Goal: Task Accomplishment & Management: Use online tool/utility

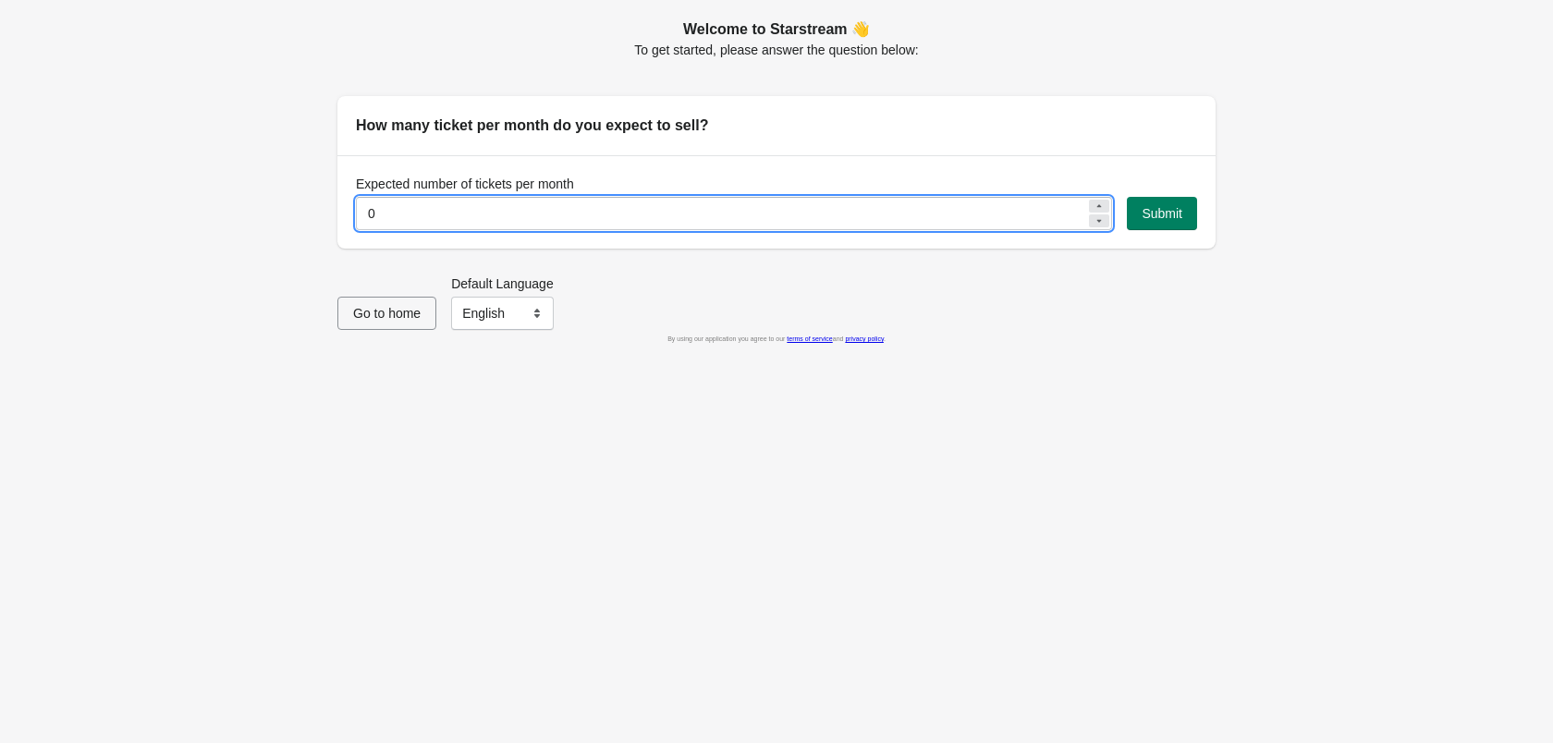
click at [578, 205] on input "0" at bounding box center [721, 213] width 730 height 33
click at [570, 210] on input "0" at bounding box center [721, 213] width 730 height 33
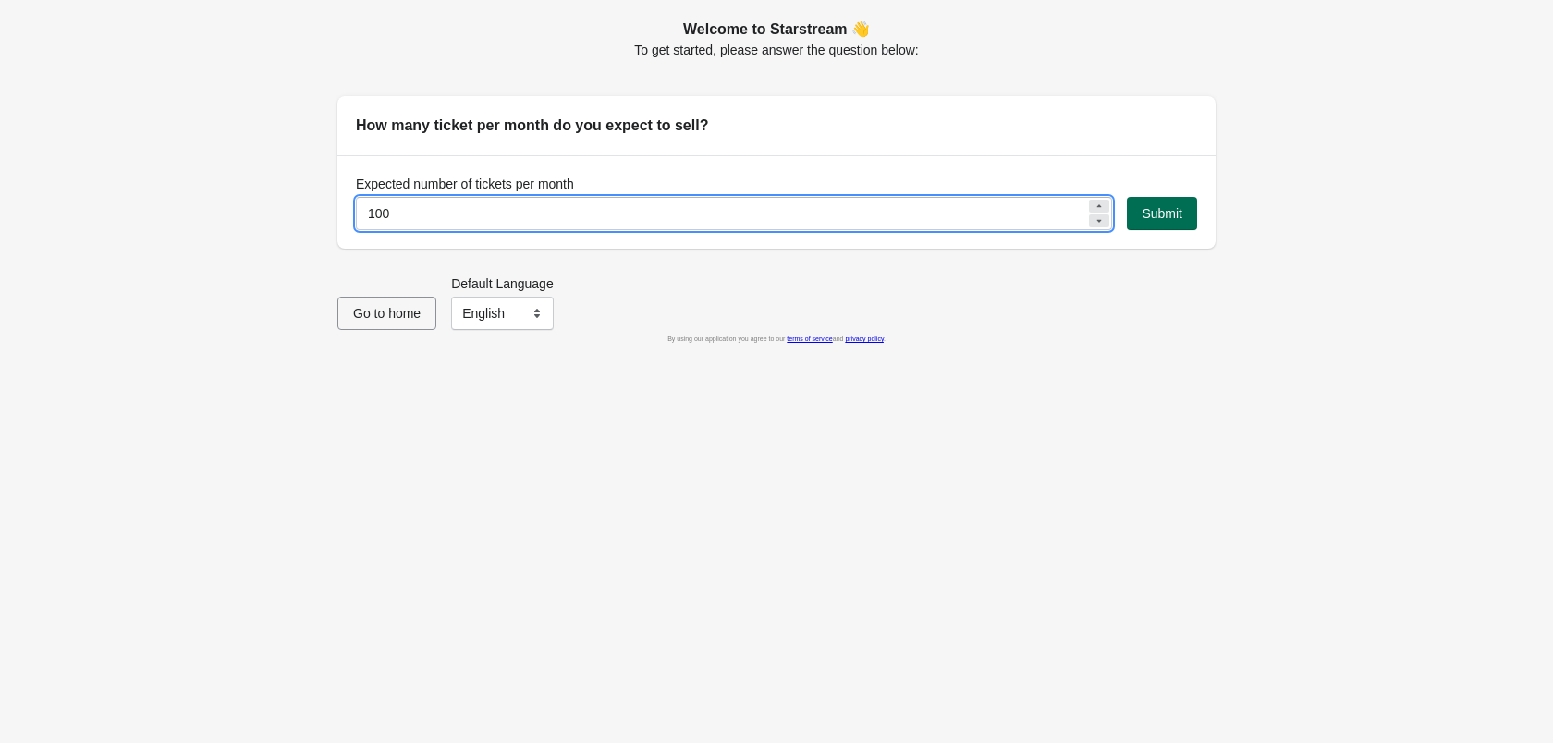
type input "100"
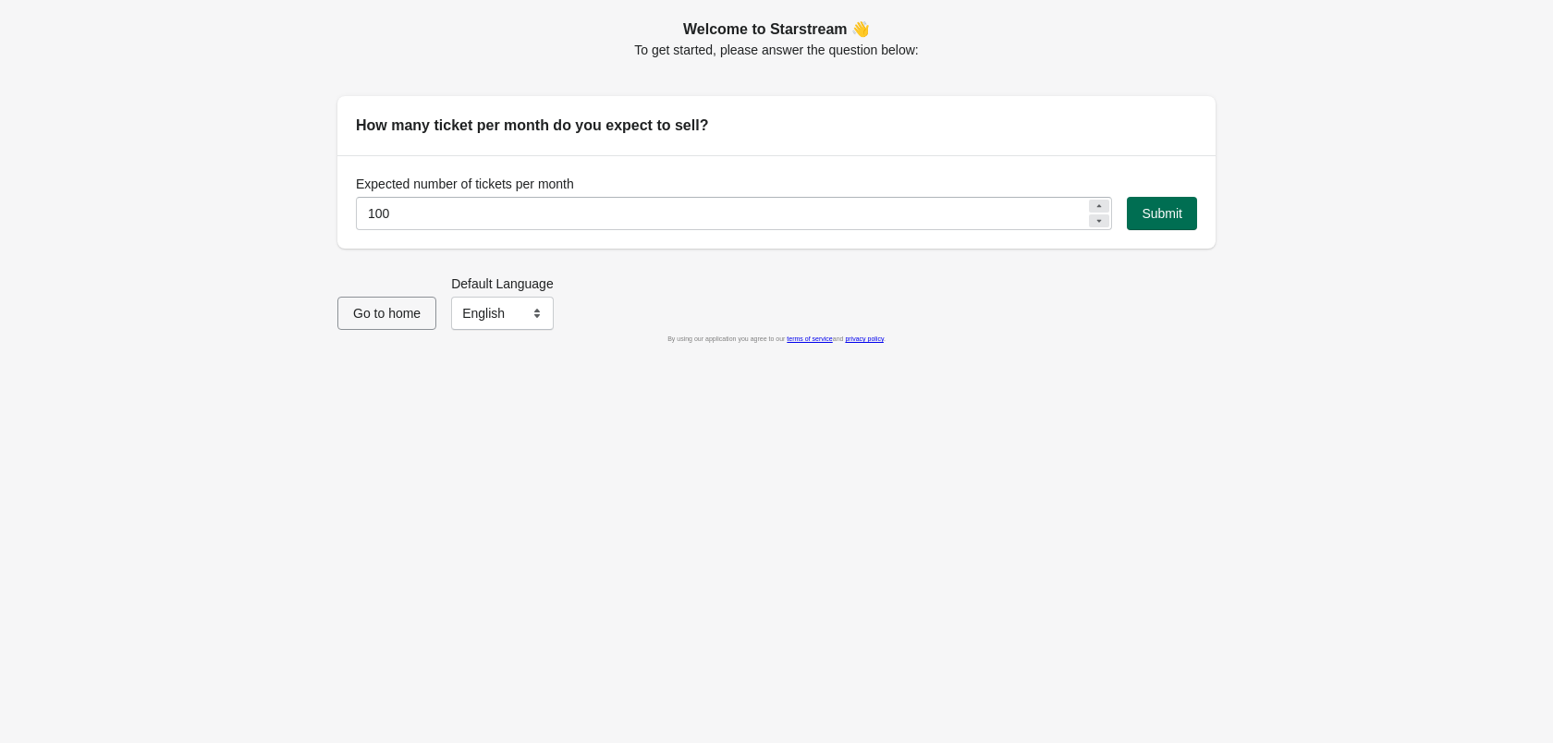
click at [1155, 213] on span "Submit" at bounding box center [1161, 213] width 41 height 15
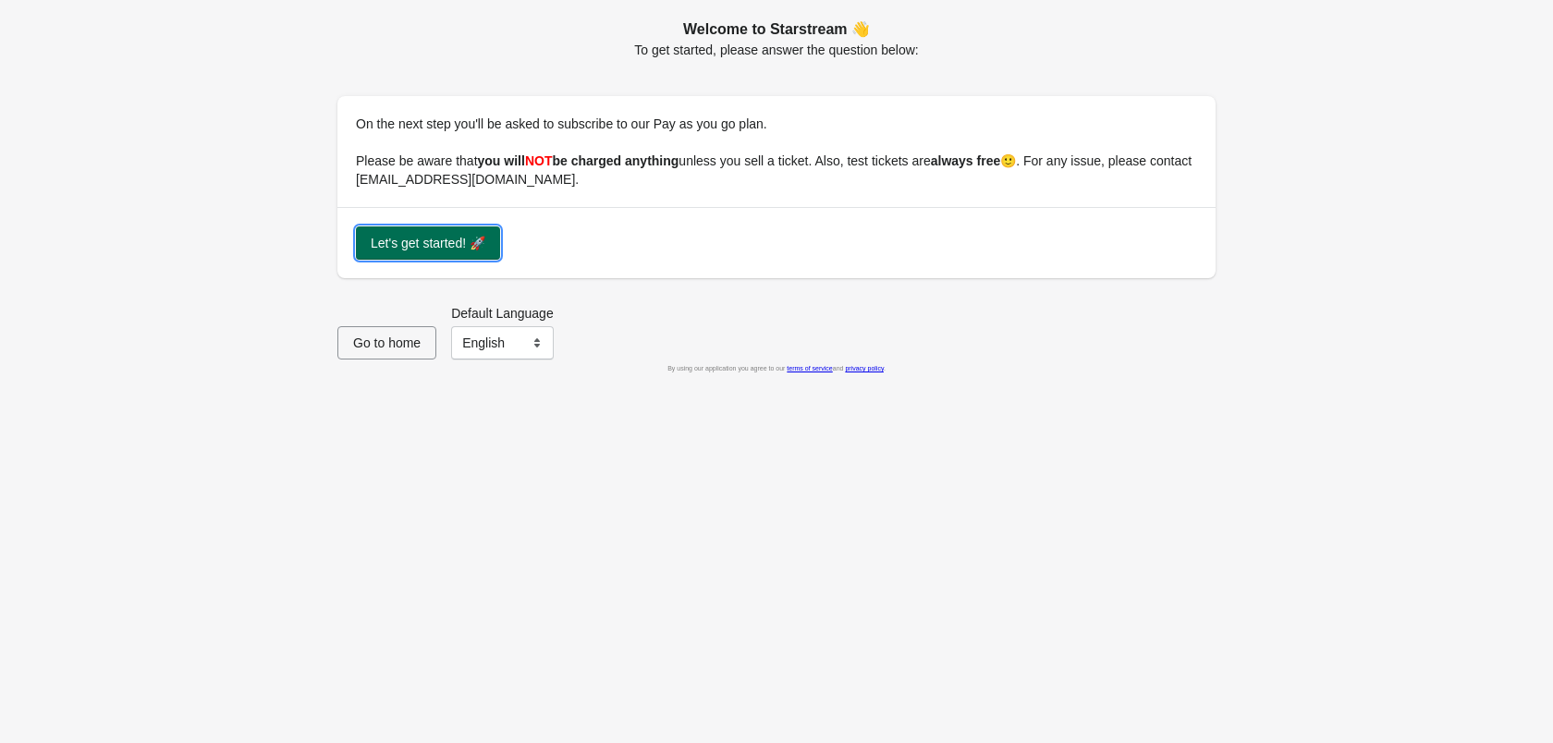
click at [413, 243] on span "Let's get started! 🚀" at bounding box center [428, 243] width 115 height 15
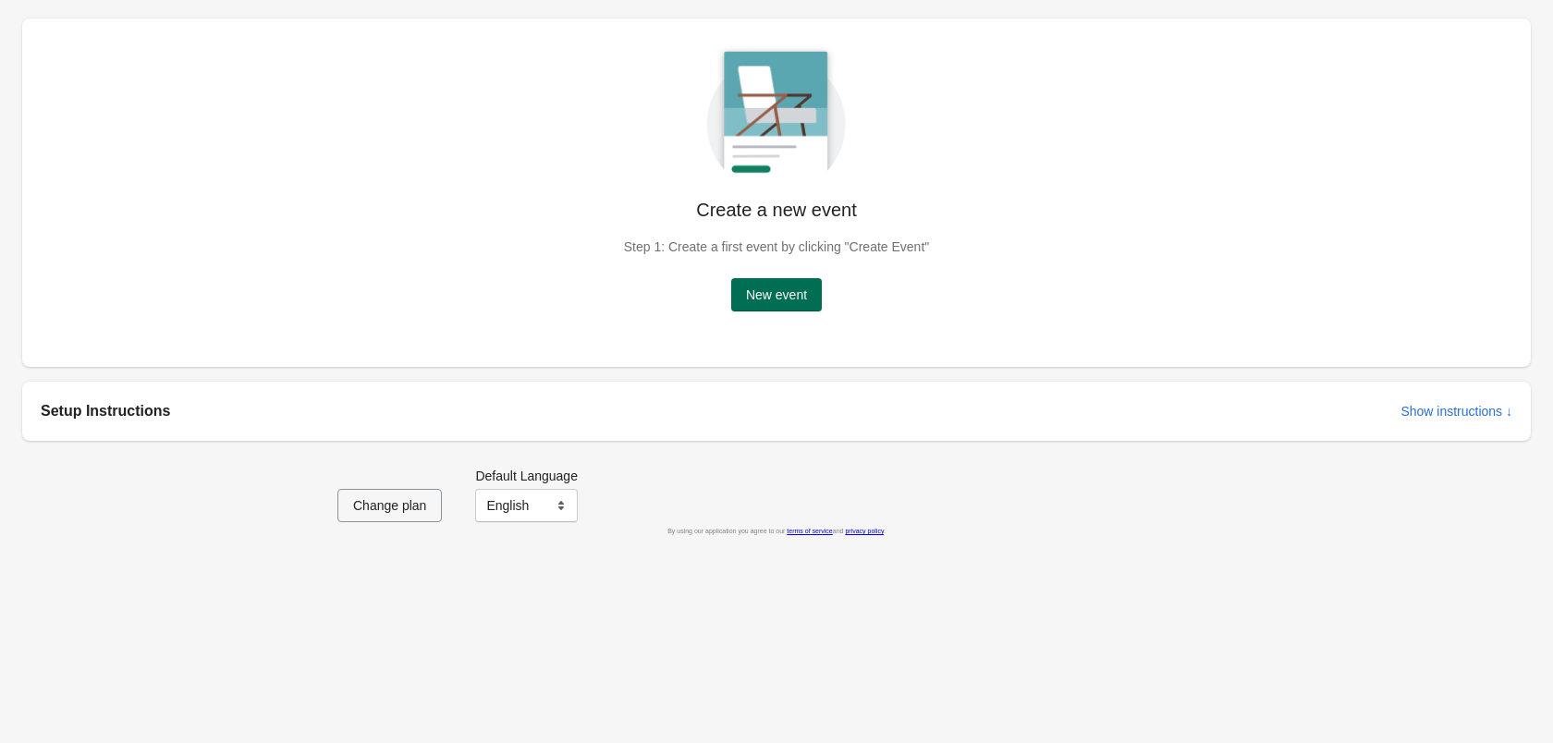
click at [777, 297] on span "New event" at bounding box center [776, 294] width 61 height 15
click at [791, 299] on span "New event" at bounding box center [776, 294] width 61 height 15
click at [775, 298] on span "New event" at bounding box center [776, 294] width 61 height 15
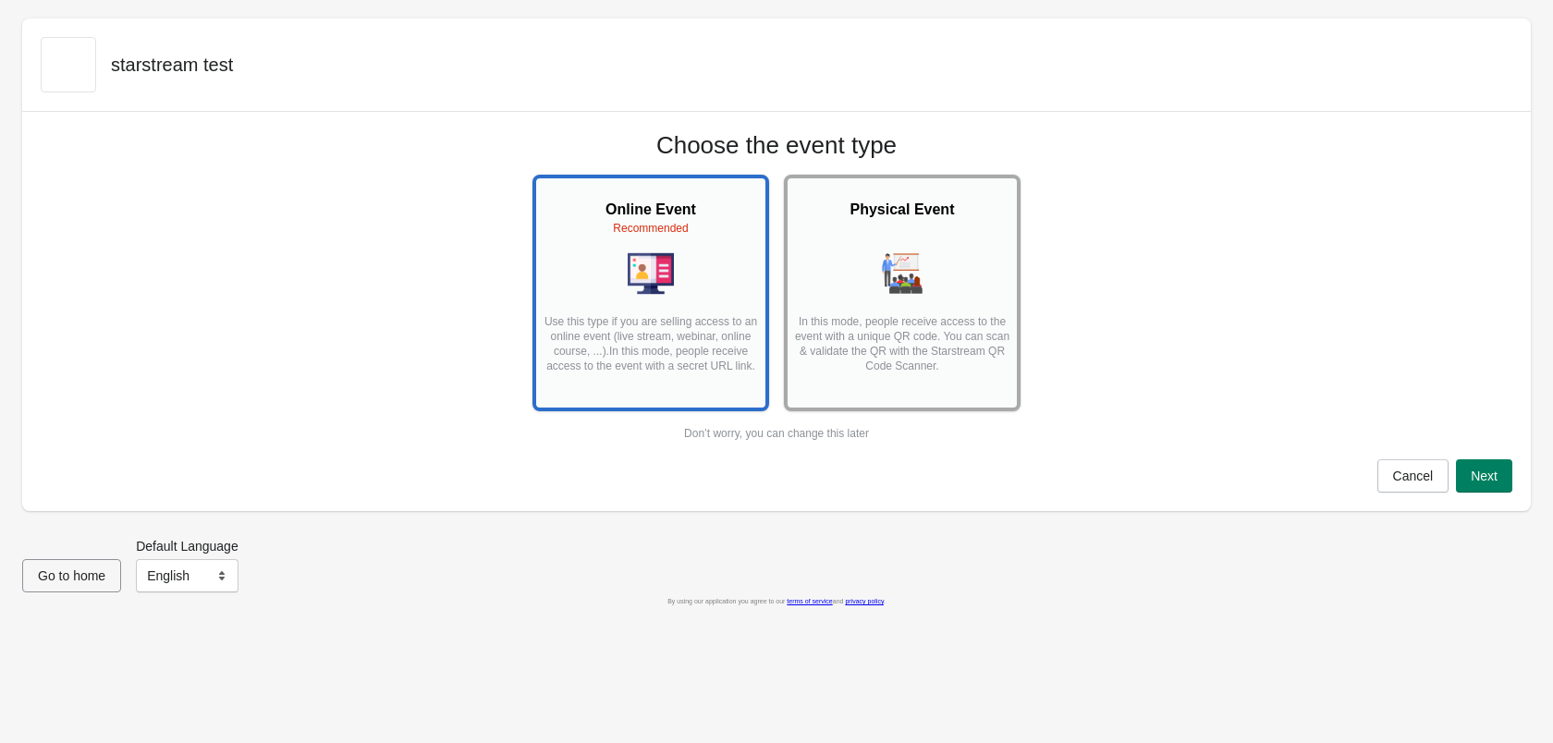
click at [887, 298] on div at bounding box center [902, 274] width 218 height 49
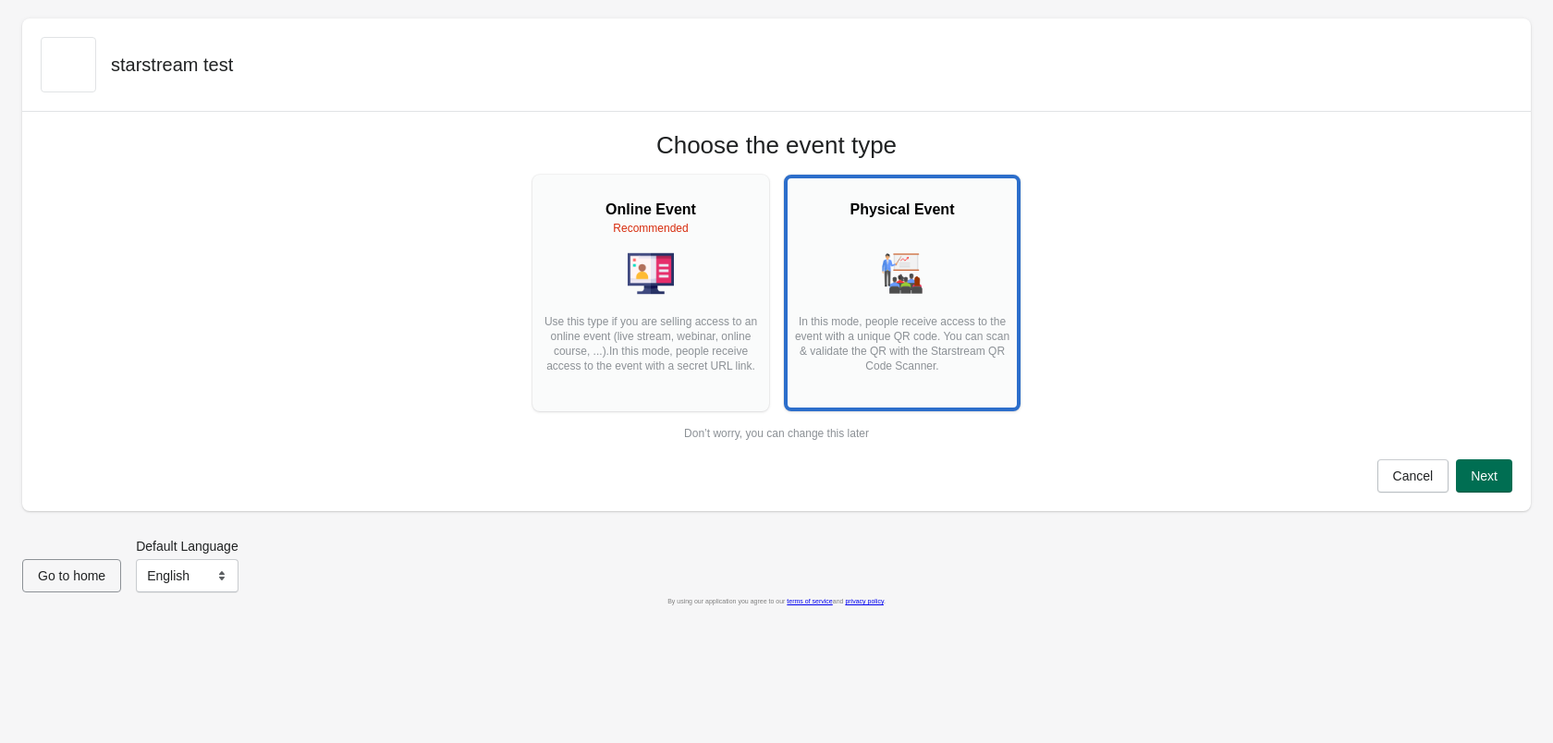
click at [1472, 471] on span "Next" at bounding box center [1483, 476] width 27 height 15
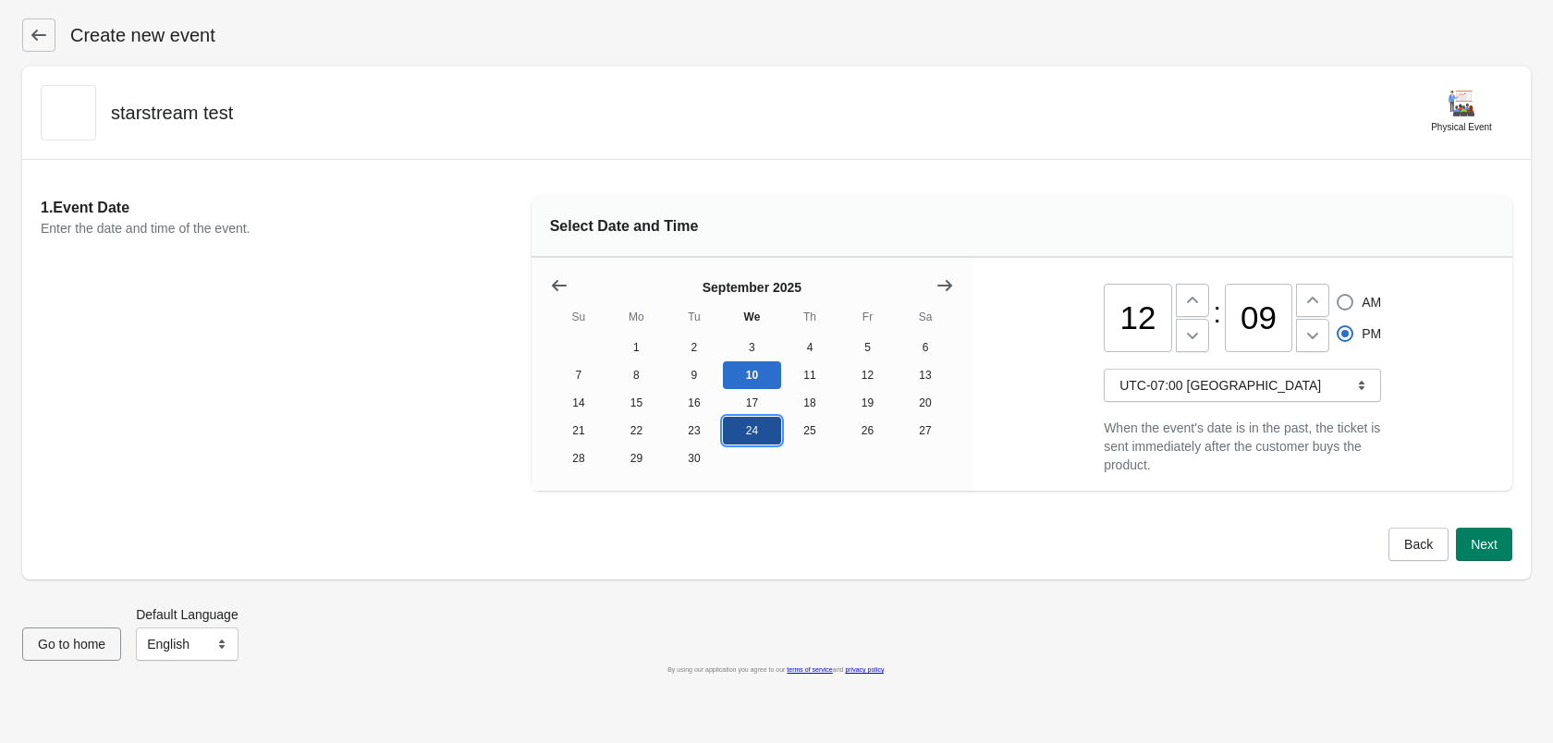
click at [744, 445] on button "24" at bounding box center [752, 431] width 58 height 28
click at [1472, 547] on span "Next" at bounding box center [1483, 544] width 27 height 15
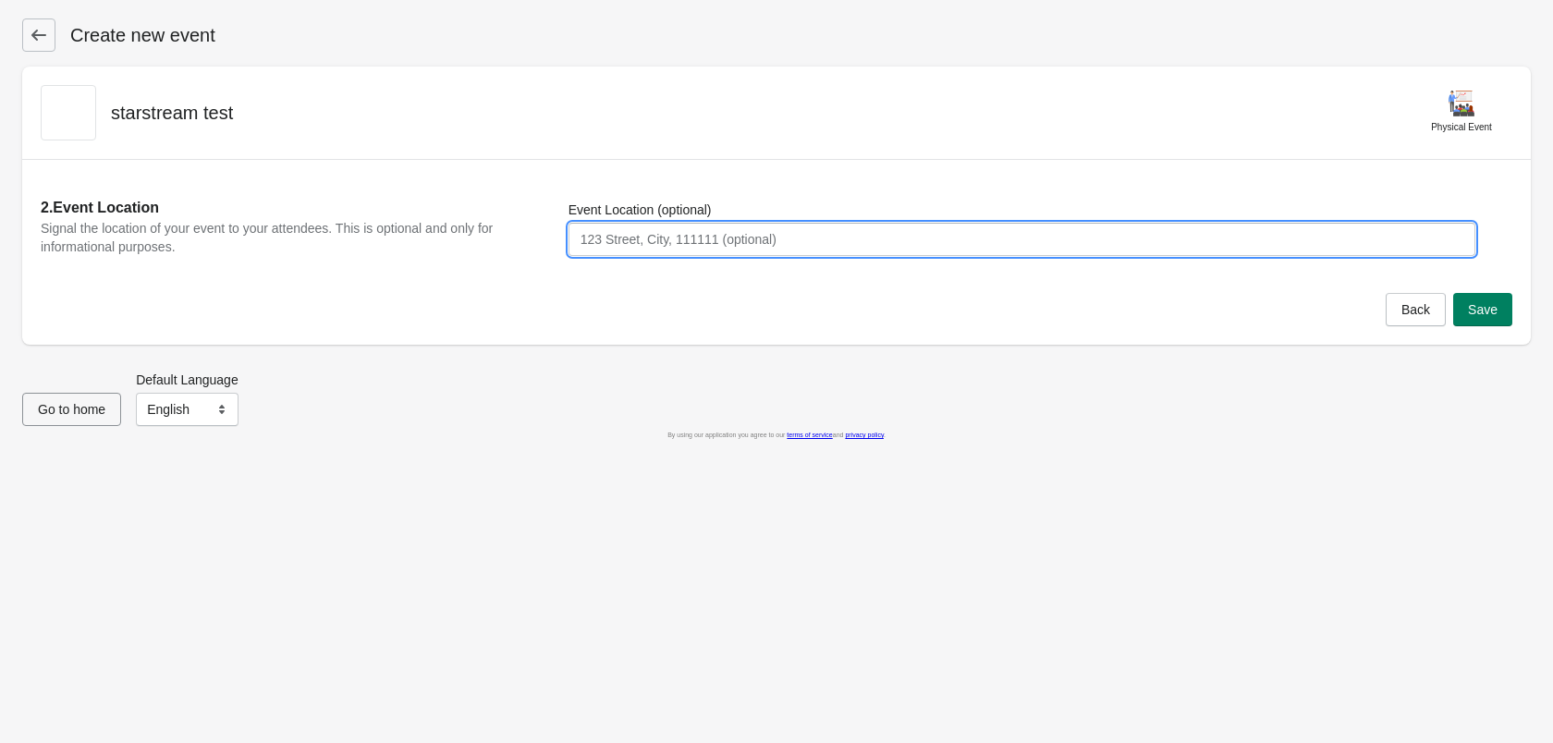
click at [883, 244] on input "Event Location (optional)" at bounding box center [1021, 239] width 907 height 33
type input "6737 Corson Ave S"
click at [1492, 321] on button "Save" at bounding box center [1482, 309] width 59 height 33
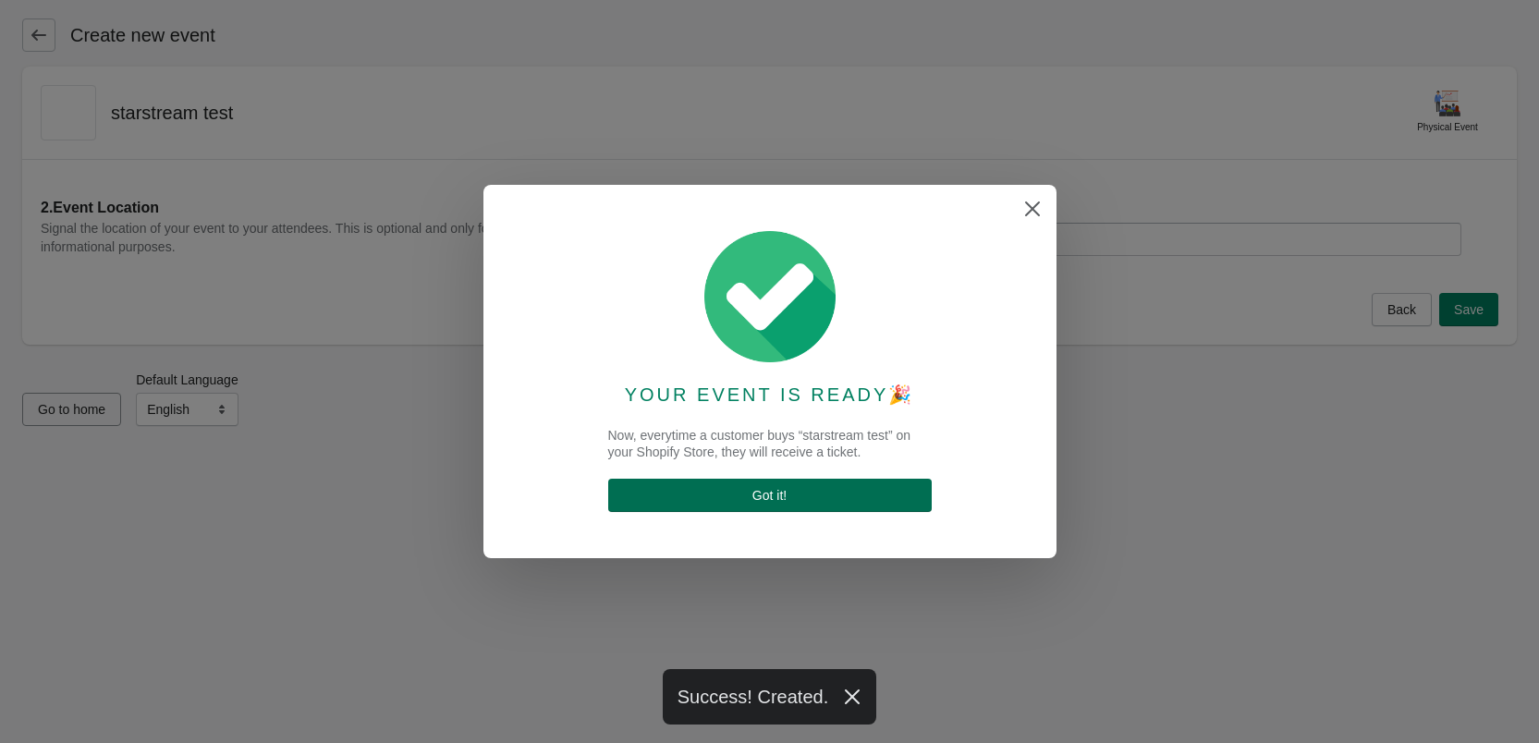
click at [763, 490] on span "Got it !" at bounding box center [769, 495] width 34 height 15
select select "physical"
select select "US"
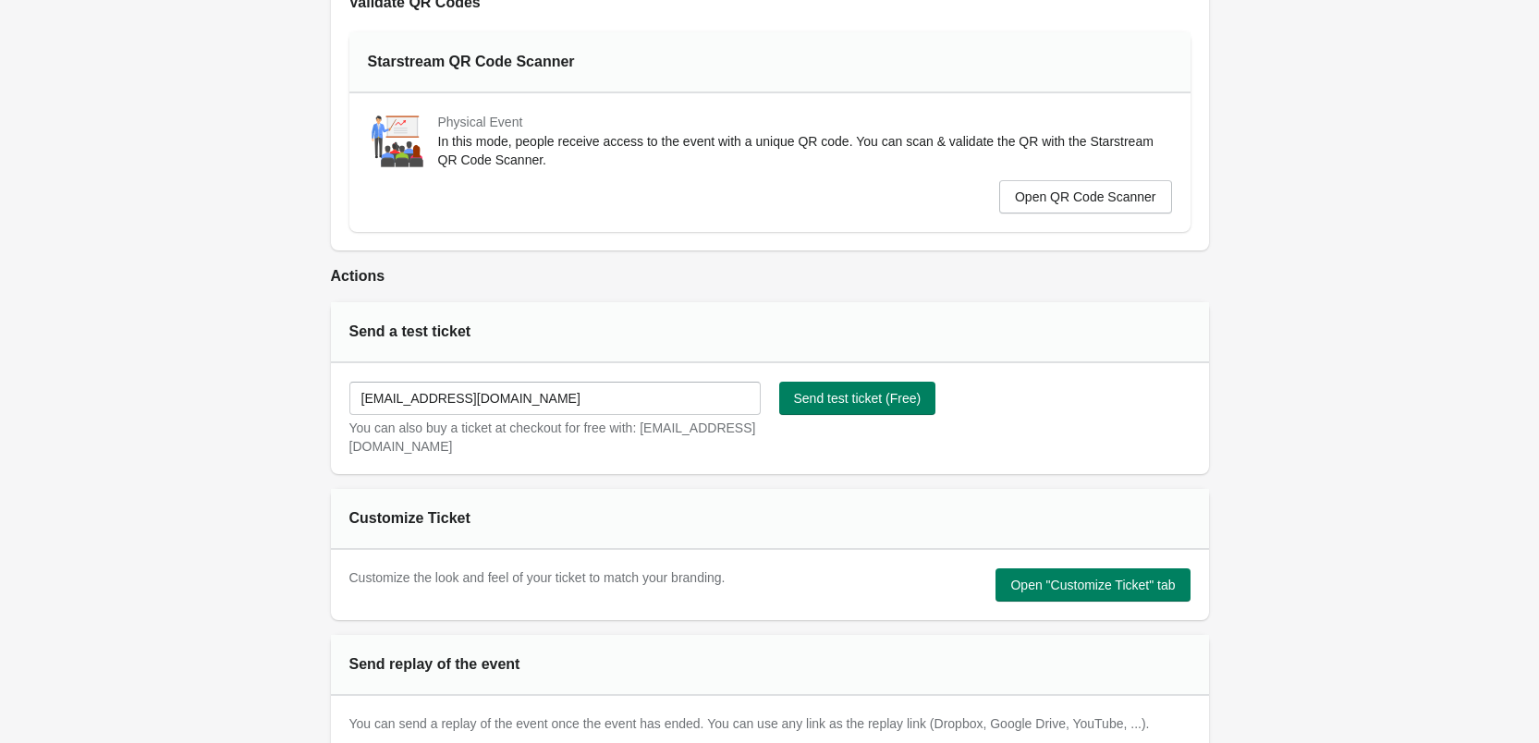
scroll to position [822, 0]
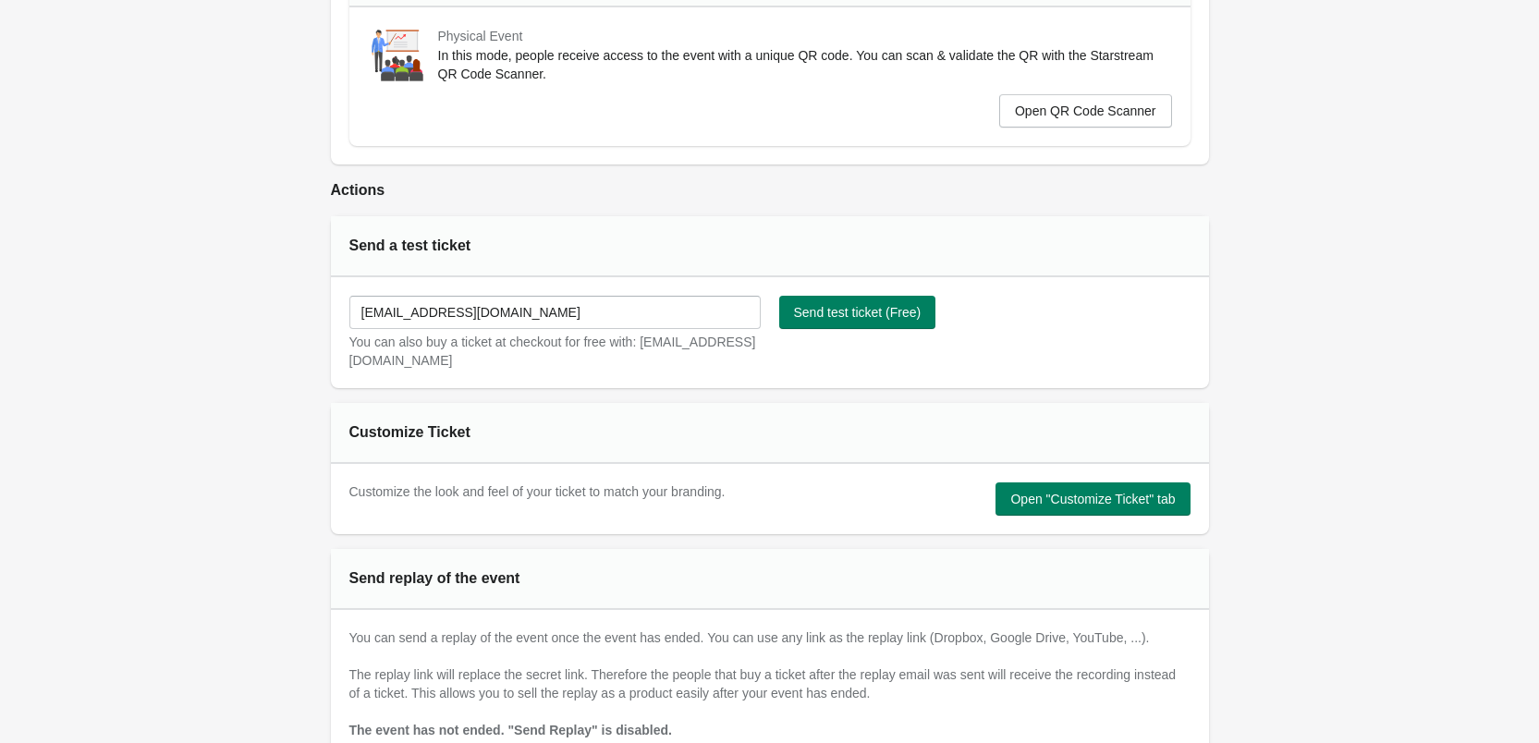
drag, startPoint x: 225, startPoint y: 252, endPoint x: 448, endPoint y: 428, distance: 284.4
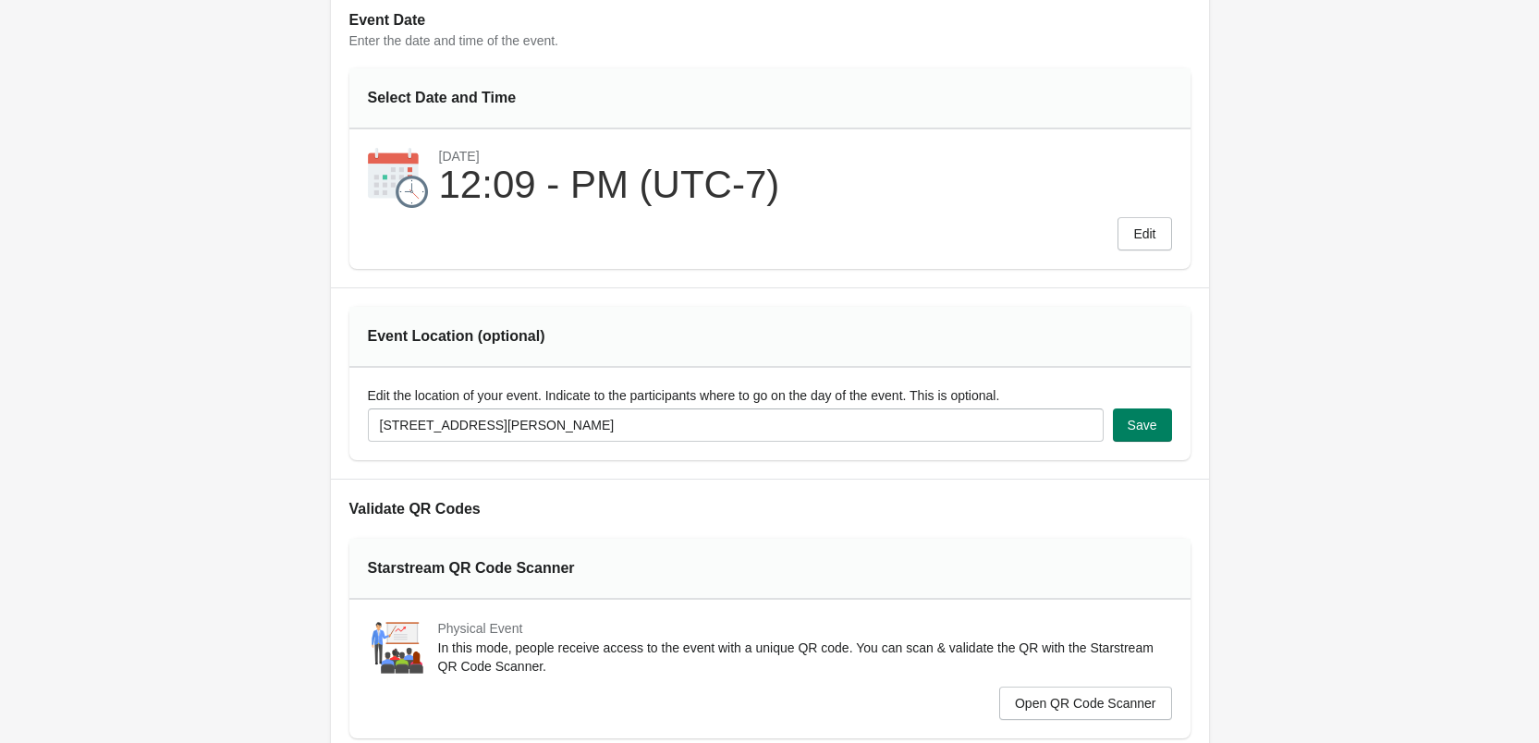
scroll to position [0, 0]
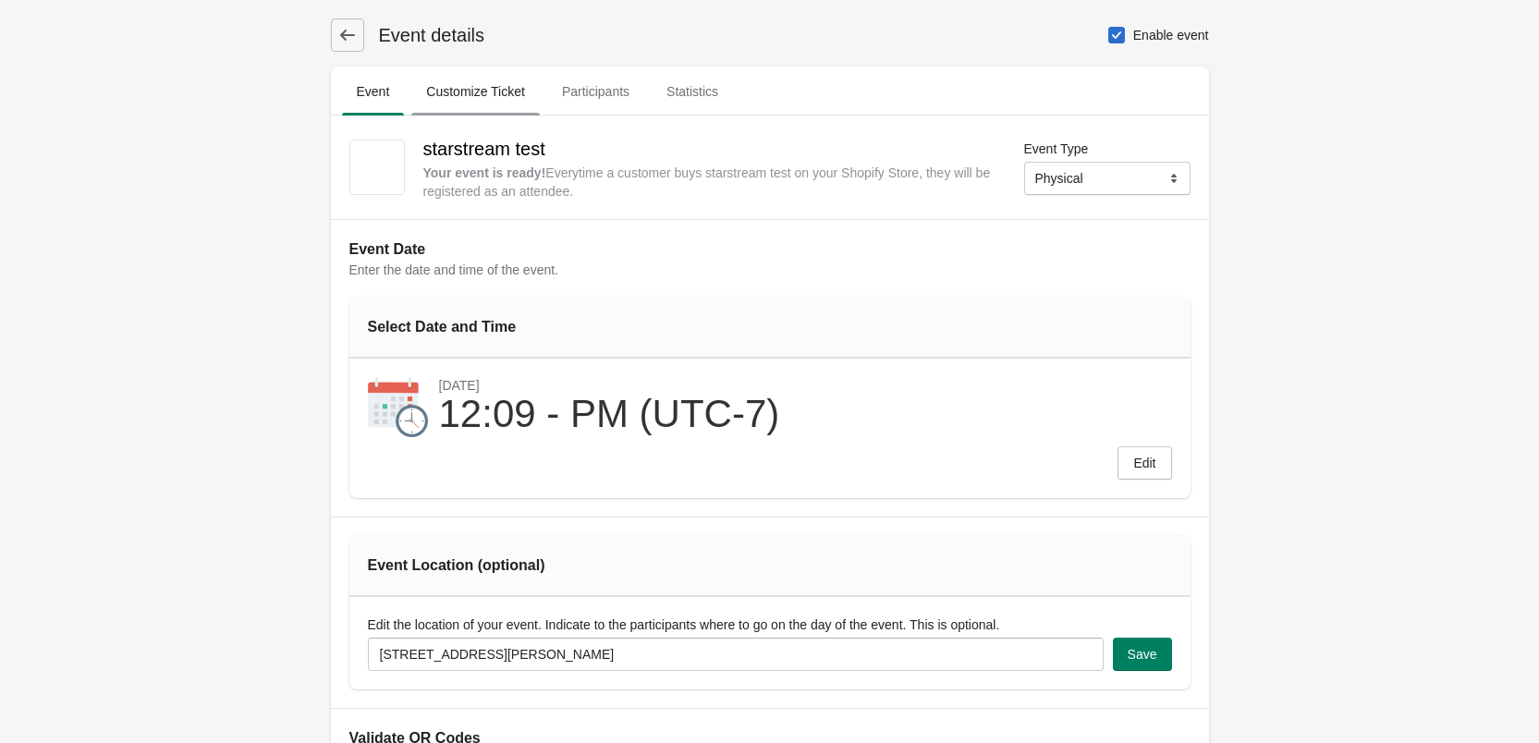
click at [444, 70] on button "Customize Ticket" at bounding box center [476, 91] width 136 height 48
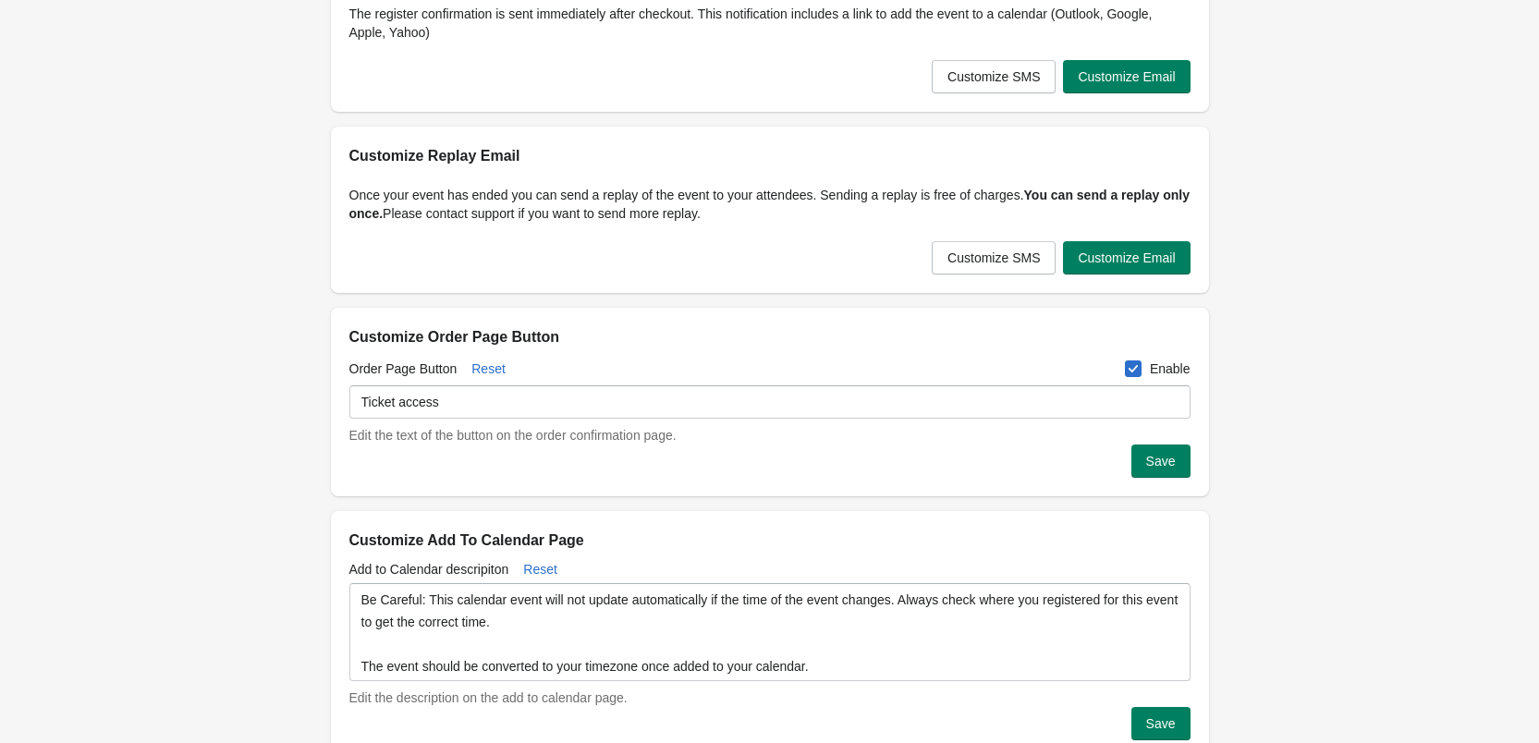
drag, startPoint x: 151, startPoint y: 161, endPoint x: 372, endPoint y: 348, distance: 289.8
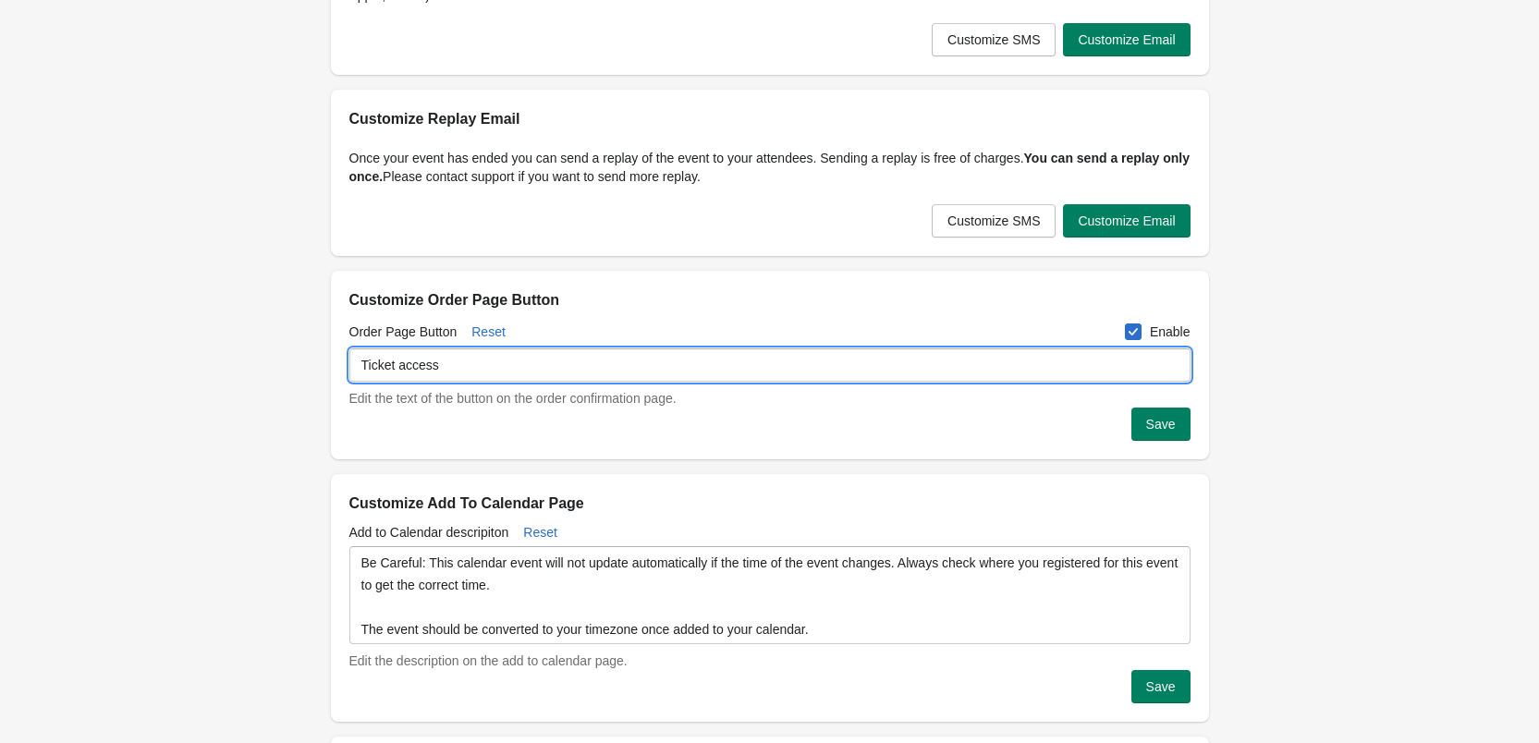
click at [537, 374] on input "Ticket access" at bounding box center [769, 364] width 841 height 33
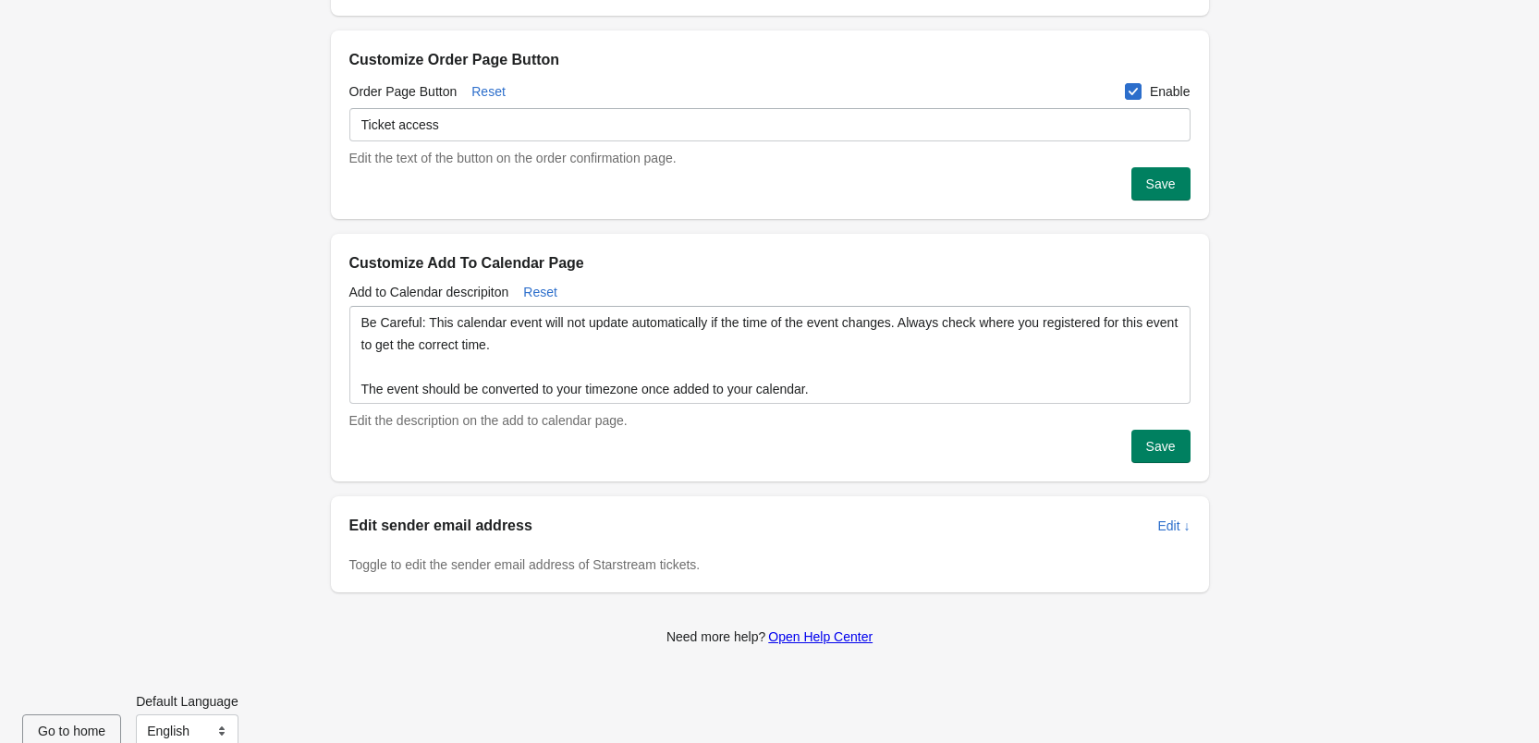
scroll to position [674, 0]
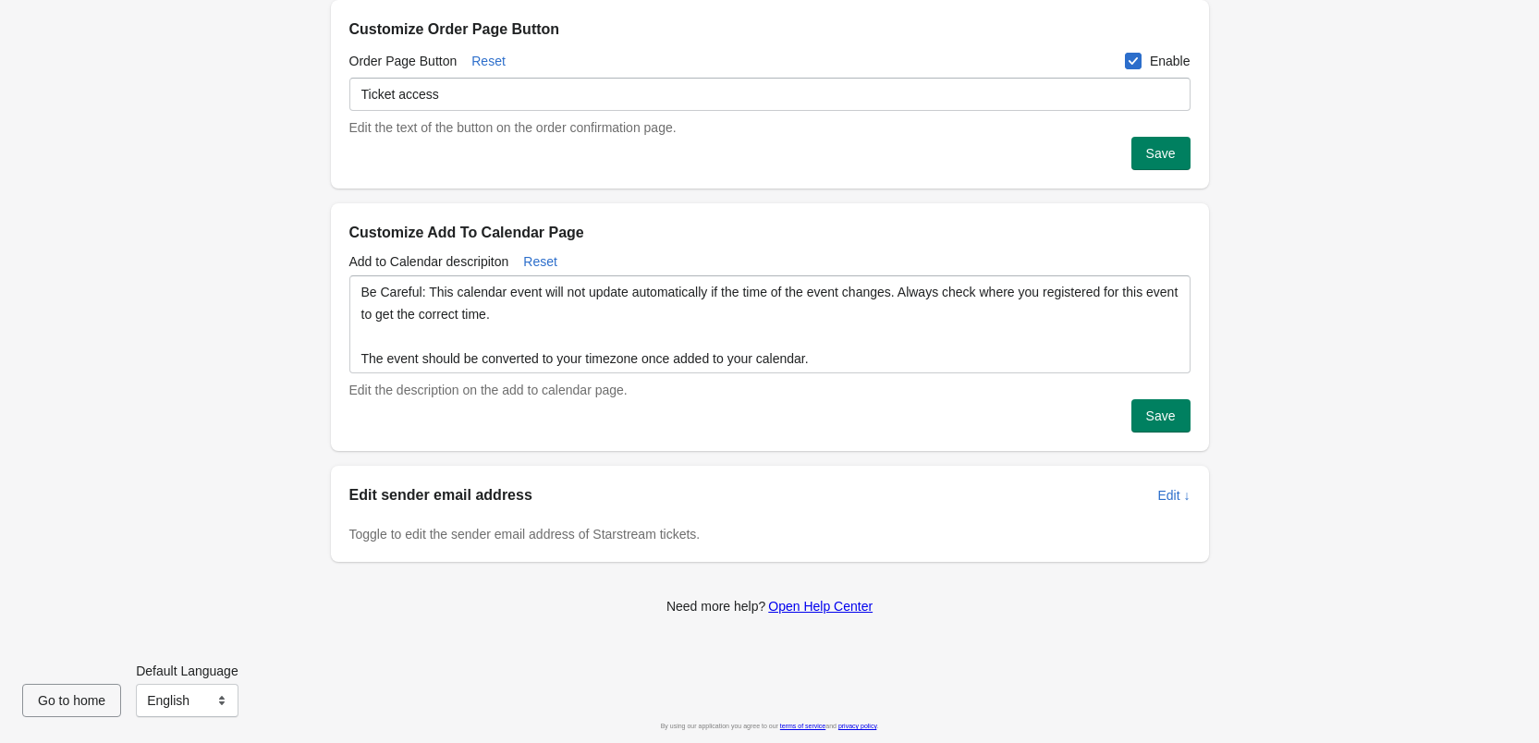
drag, startPoint x: 425, startPoint y: 409, endPoint x: 426, endPoint y: 473, distance: 64.7
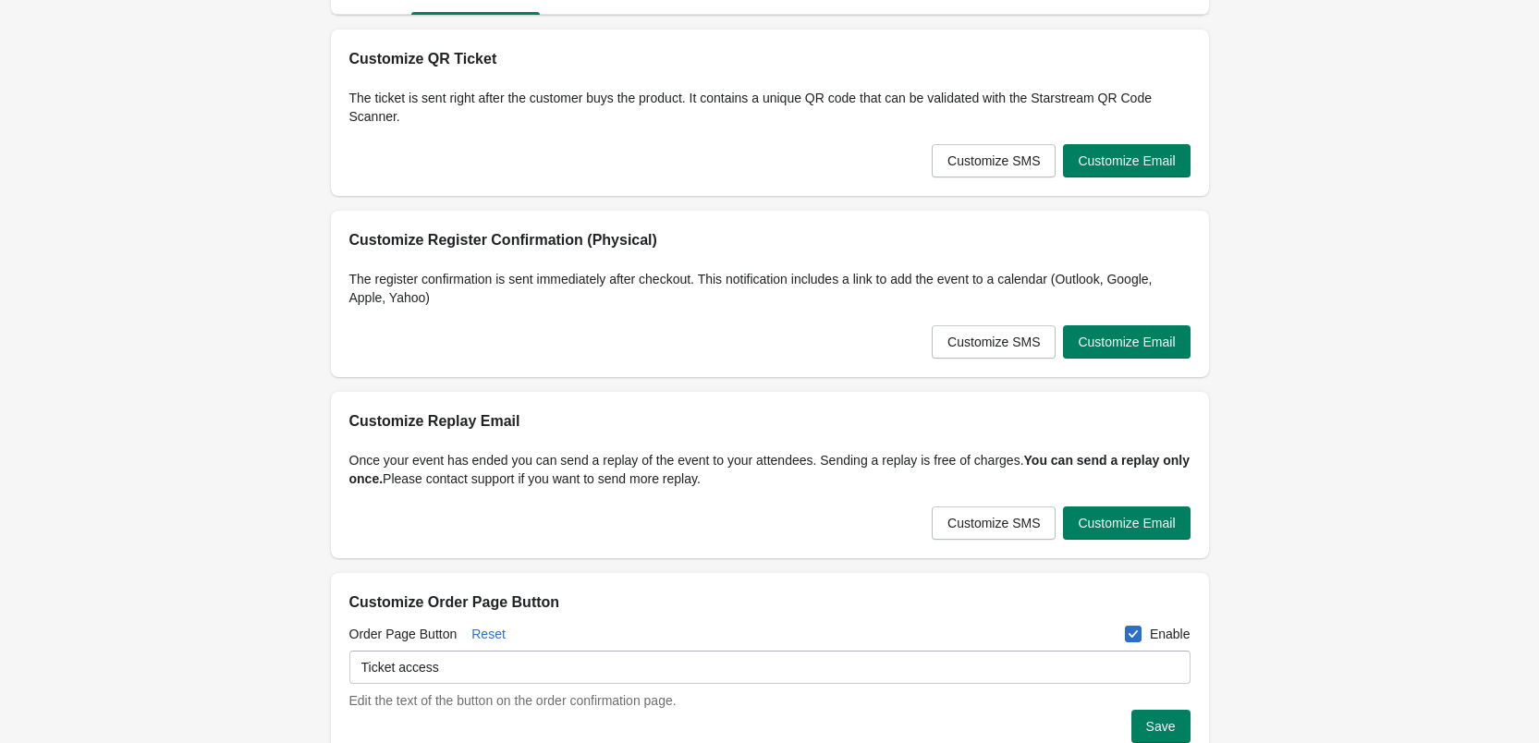
scroll to position [0, 0]
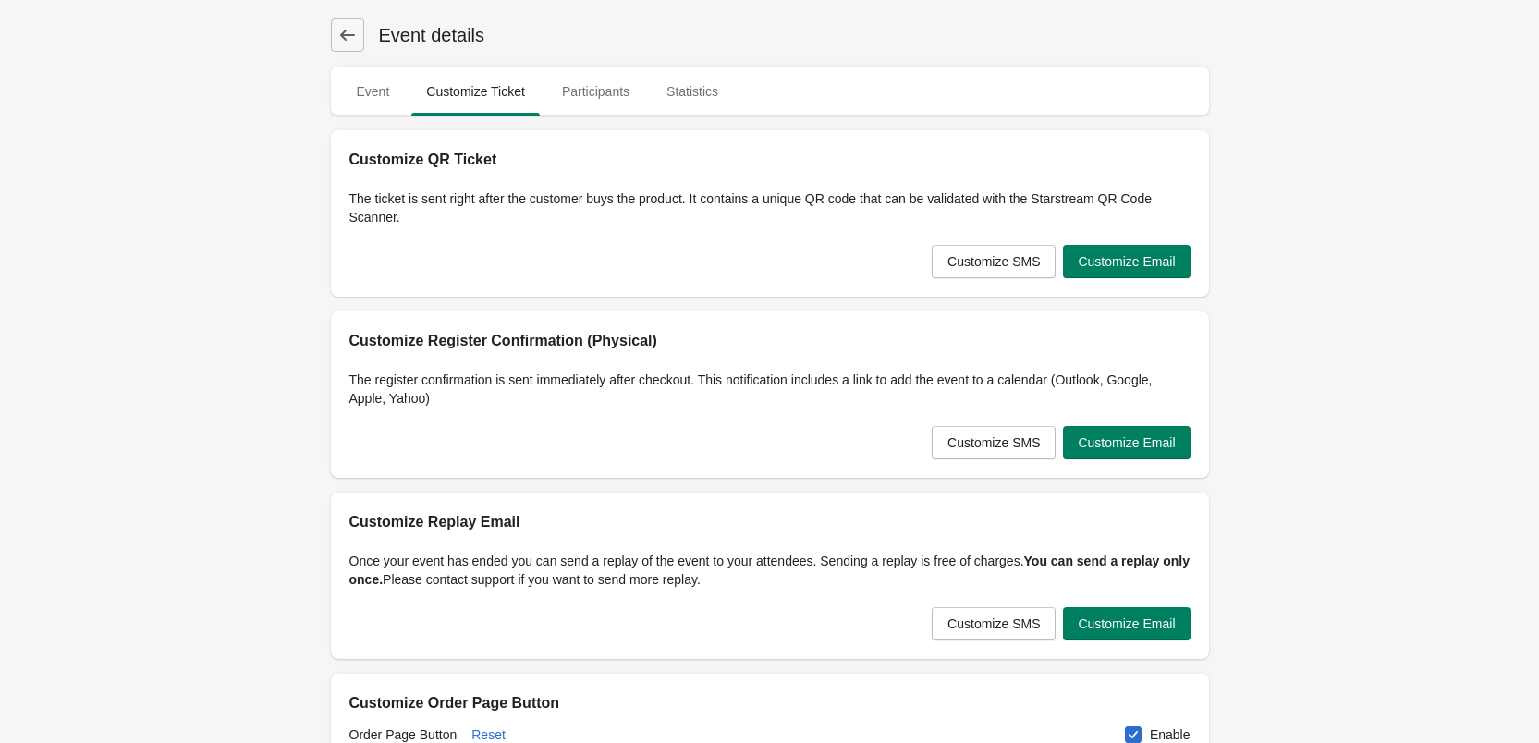
drag, startPoint x: 246, startPoint y: 451, endPoint x: 490, endPoint y: 392, distance: 251.1
click at [615, 100] on span "Participants" at bounding box center [595, 91] width 97 height 33
select select "US"
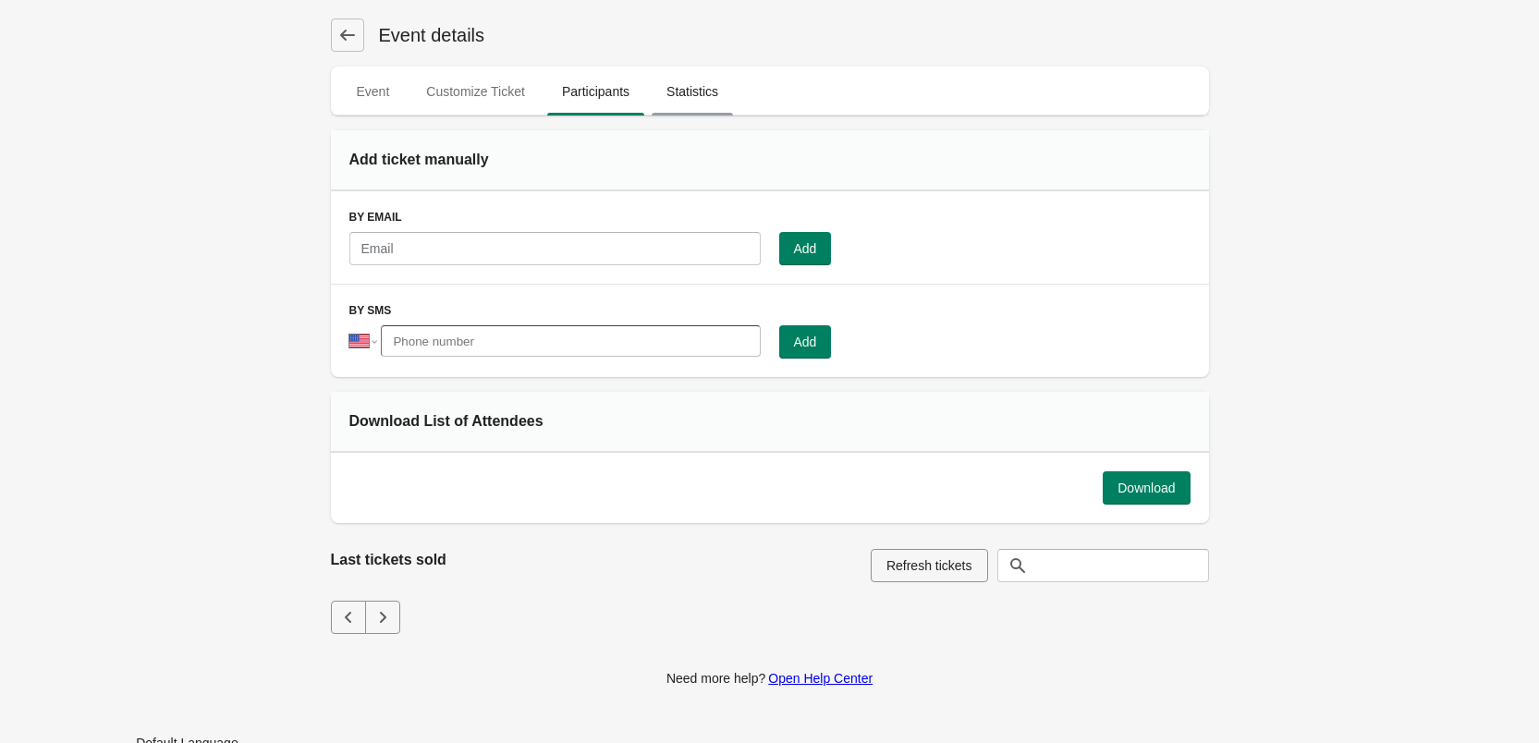
click at [677, 91] on span "Statistics" at bounding box center [692, 91] width 81 height 33
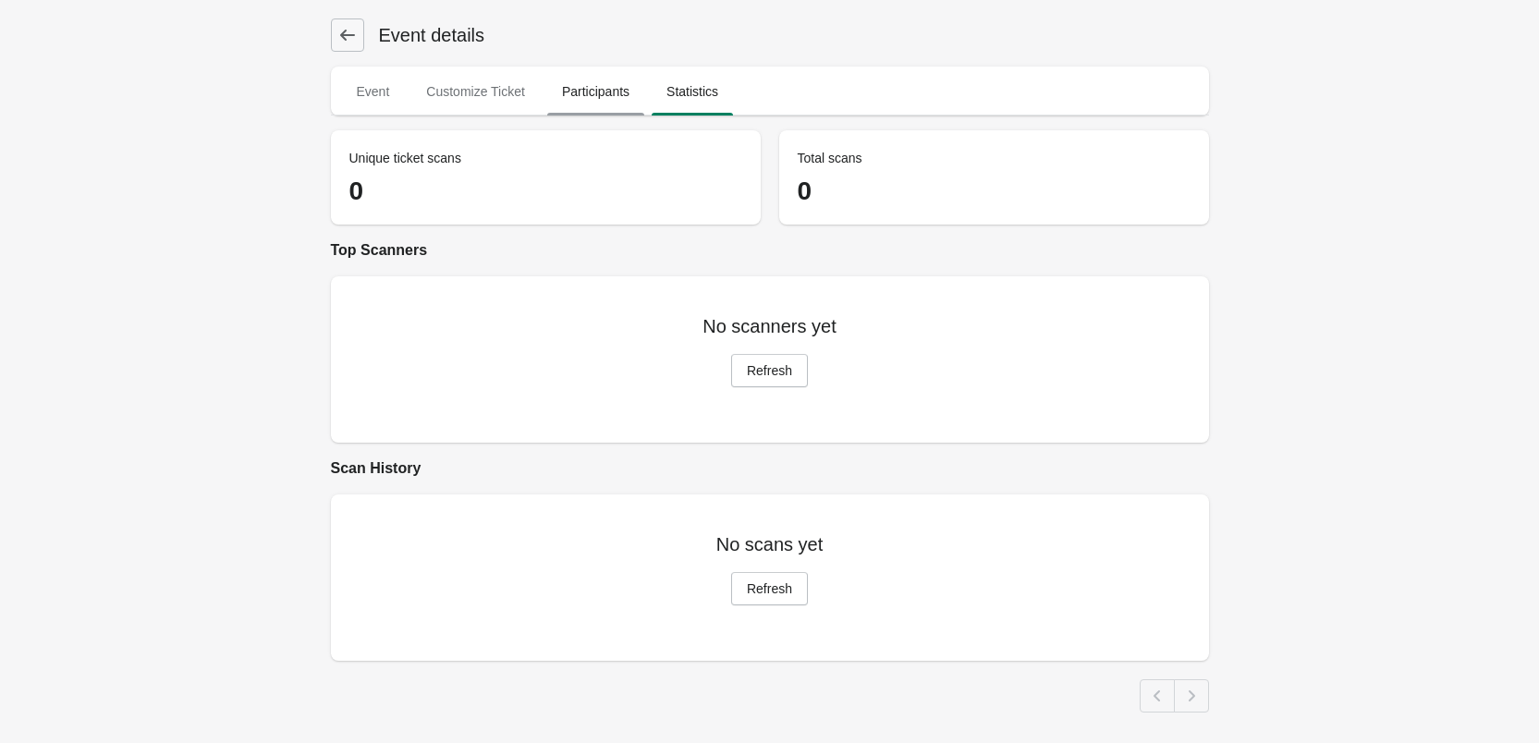
click at [577, 105] on span "Participants" at bounding box center [595, 91] width 97 height 33
select select "US"
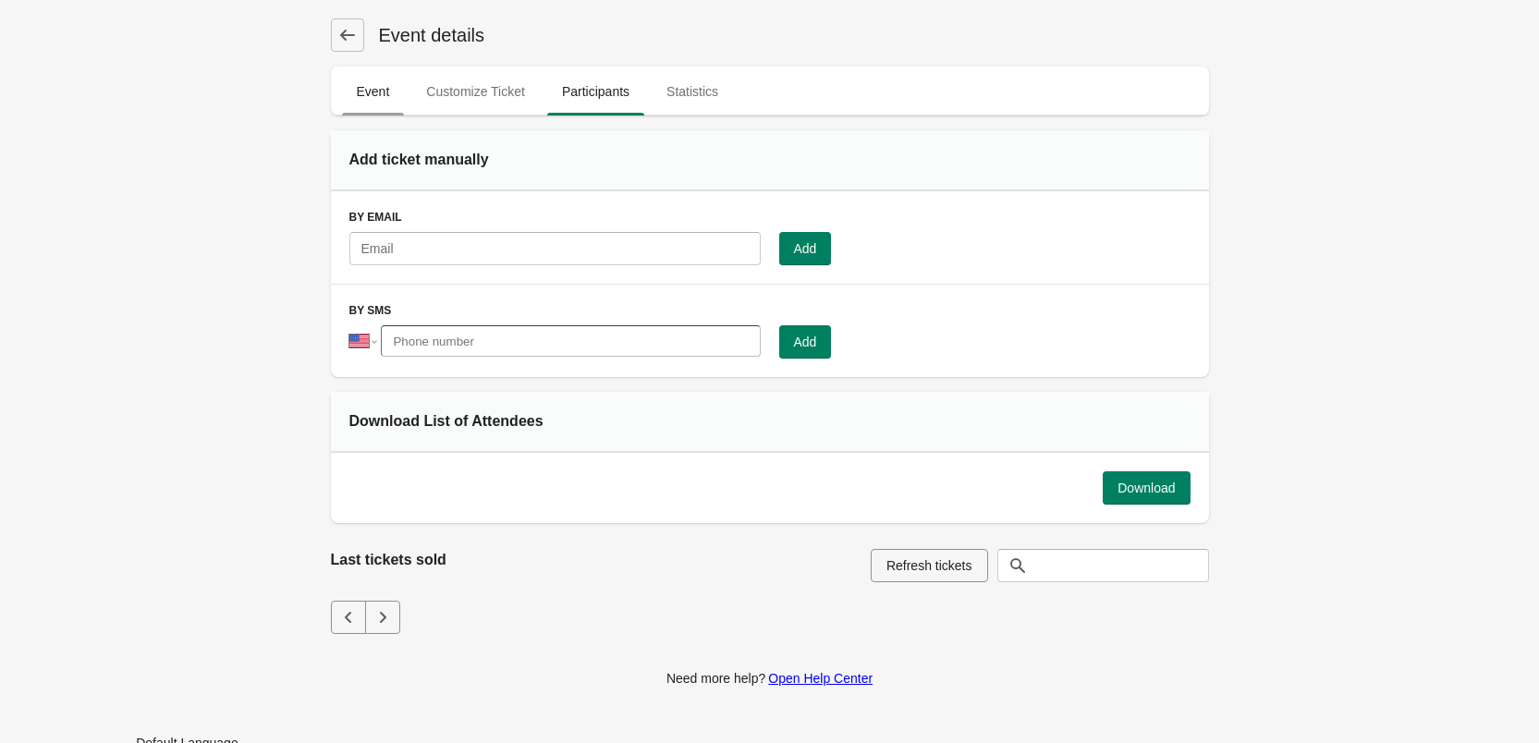
click at [383, 91] on span "Event" at bounding box center [373, 91] width 63 height 33
select select "physical"
select select "US"
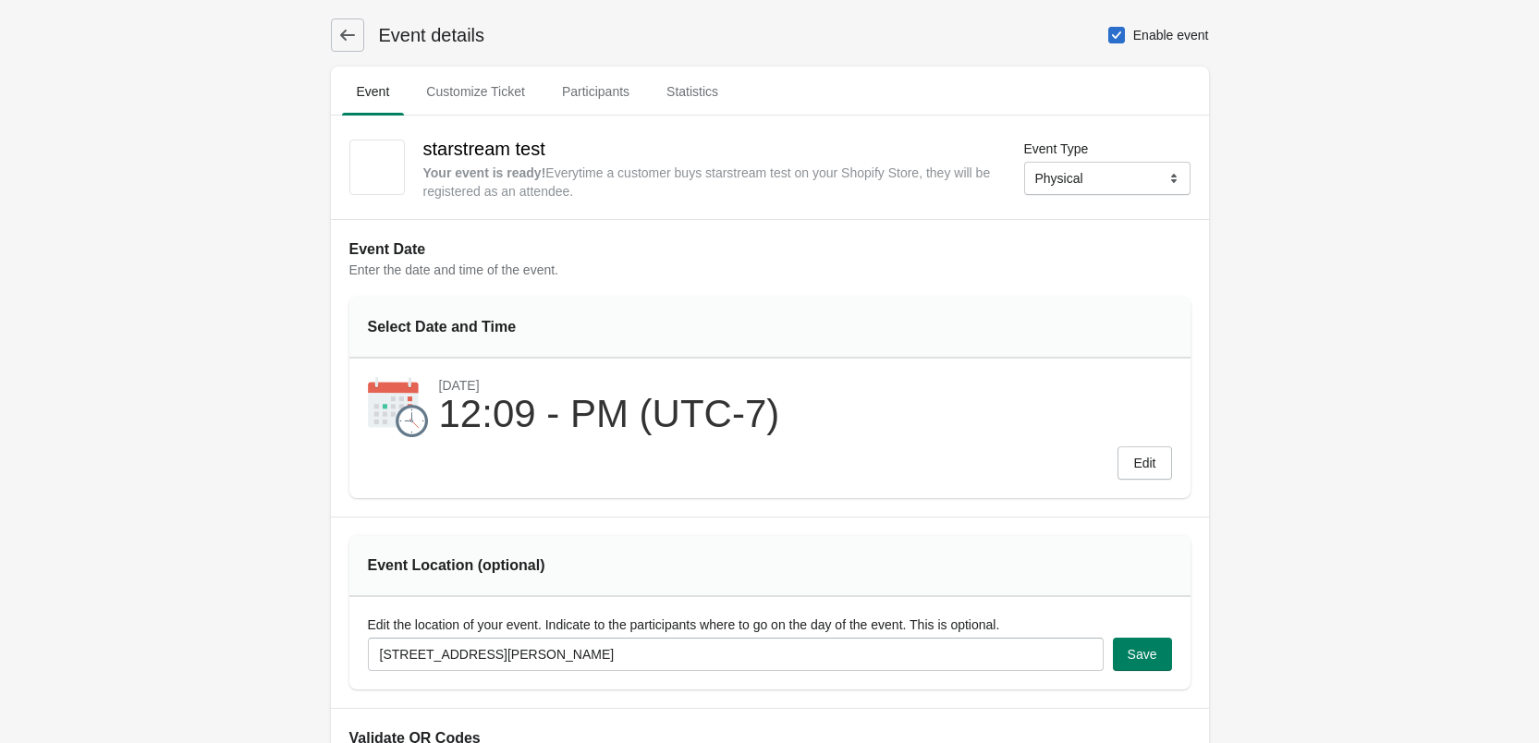
click at [338, 27] on icon at bounding box center [347, 35] width 18 height 18
